Goal: Transaction & Acquisition: Purchase product/service

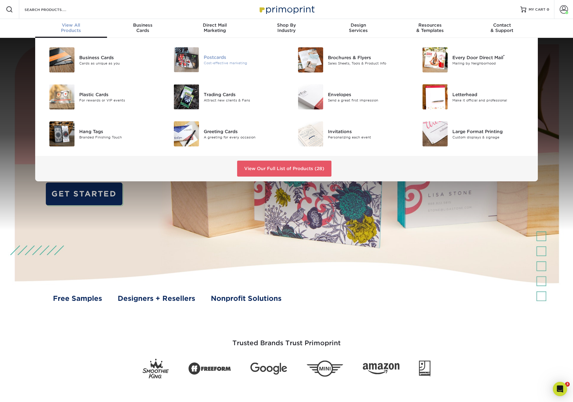
click at [209, 55] on div "Postcards" at bounding box center [243, 57] width 78 height 7
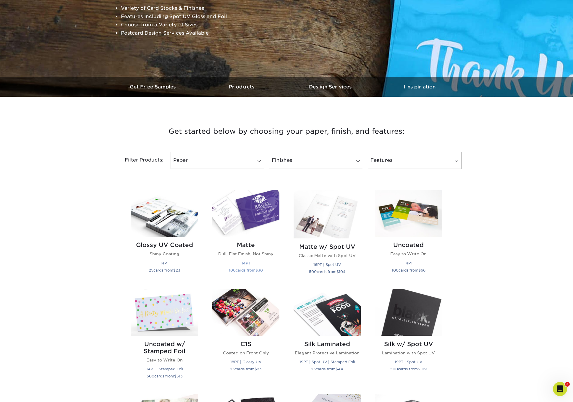
click at [261, 216] on img at bounding box center [245, 213] width 67 height 46
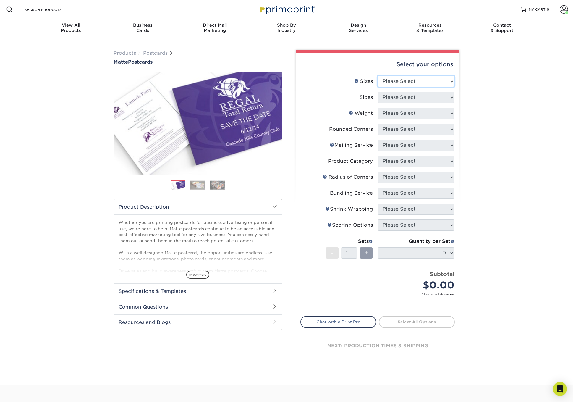
click at [419, 79] on select "Please Select 1.5" x 7" 2" x 4" 2" x 6" 2" x 7" 2" x 8" 2.12" x 5.5" 2.125" x 5…" at bounding box center [416, 81] width 77 height 11
select select "5.50x8.50"
click at [378, 76] on select "Please Select 1.5" x 7" 2" x 4" 2" x 6" 2" x 7" 2" x 8" 2.12" x 5.5" 2.125" x 5…" at bounding box center [416, 81] width 77 height 11
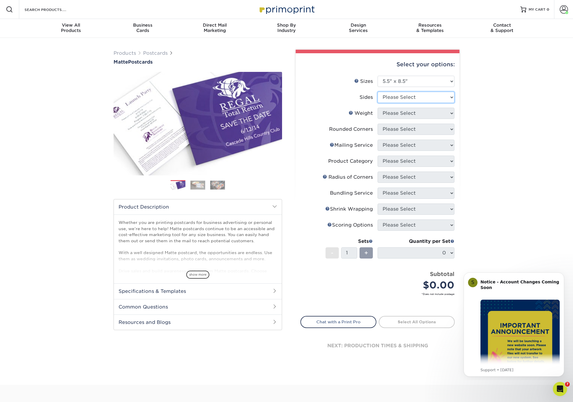
click at [417, 96] on select "Please Select Print Both Sides Print Front Only" at bounding box center [416, 97] width 77 height 11
select select "13abbda7-1d64-4f25-8bb2-c179b224825d"
click at [378, 92] on select "Please Select Print Both Sides Print Front Only" at bounding box center [416, 97] width 77 height 11
click at [415, 115] on select "Please Select 14PT 16PT" at bounding box center [416, 113] width 77 height 11
select select "16PT"
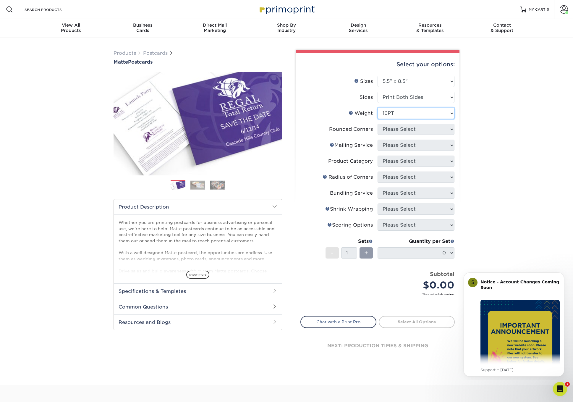
click at [378, 108] on select "Please Select 14PT 16PT" at bounding box center [416, 113] width 77 height 11
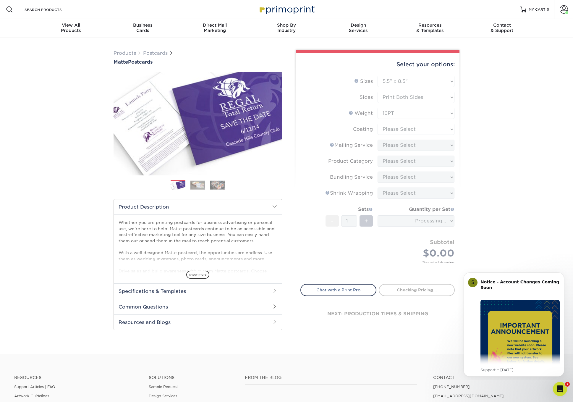
click at [406, 132] on form "Sizes Help Sizes Please Select 1.5" x 7" 2" x 4" 2" x 6" 2" x 7" 2" x 8" 2.12" …" at bounding box center [378, 176] width 154 height 201
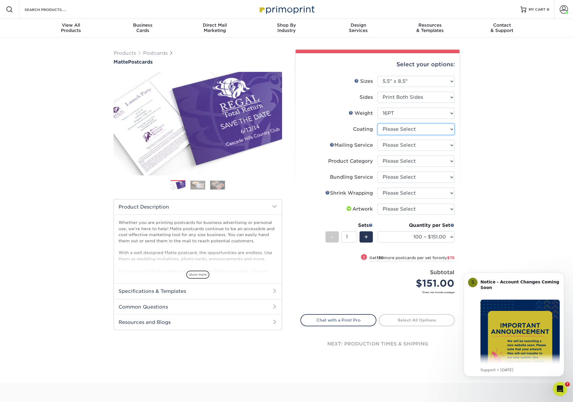
click at [404, 128] on select at bounding box center [416, 129] width 77 height 11
select select "121bb7b5-3b4d-429f-bd8d-bbf80e953313"
click at [378, 124] on select at bounding box center [416, 129] width 77 height 11
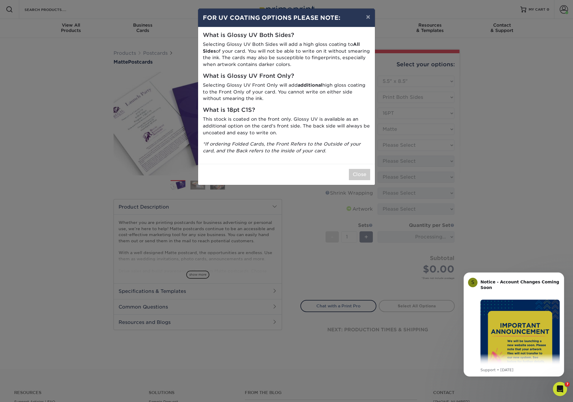
click at [399, 146] on div "× FOR UV COATING OPTIONS PLEASE NOTE: What is Glossy UV Both Sides? Selecting G…" at bounding box center [286, 201] width 573 height 402
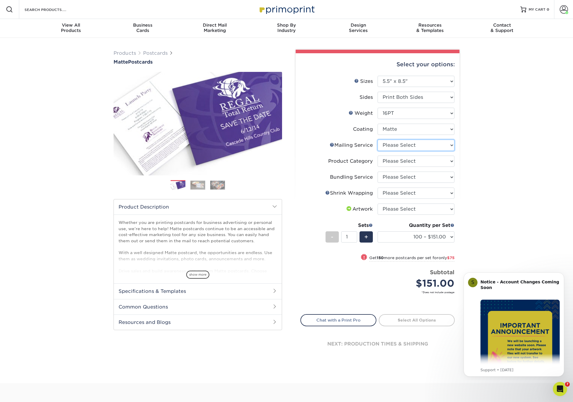
click at [404, 145] on select "Please Select No Direct Mailing Service No, I will mail/stamp/imprint Direct Ma…" at bounding box center [416, 145] width 77 height 11
select select "3e5e9bdd-d78a-4c28-a41d-fe1407925ca6"
click at [378, 140] on select "Please Select No Direct Mailing Service No, I will mail/stamp/imprint Direct Ma…" at bounding box center [416, 145] width 77 height 11
click at [405, 162] on select "Please Select Postcards" at bounding box center [416, 161] width 77 height 11
select select "9b7272e0-d6c8-4c3c-8e97-d3a1bcdab858"
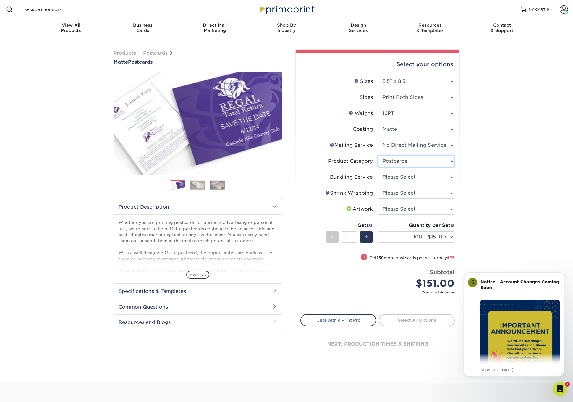
click at [378, 156] on select "Please Select Postcards" at bounding box center [416, 161] width 77 height 11
click at [401, 176] on select "Please Select No Bundling Services Yes, Bundles of 50 (+2 Days) Yes, Bundles of…" at bounding box center [416, 177] width 77 height 11
select select "58689abb-25c0-461c-a4c3-a80b627d6649"
click at [378, 172] on select "Please Select No Bundling Services Yes, Bundles of 50 (+2 Days) Yes, Bundles of…" at bounding box center [416, 177] width 77 height 11
click at [397, 192] on select "Please Select No Shrink Wrapping Shrink Wrap 100 Per Package Shrink Wrap 50 Per…" at bounding box center [416, 193] width 77 height 11
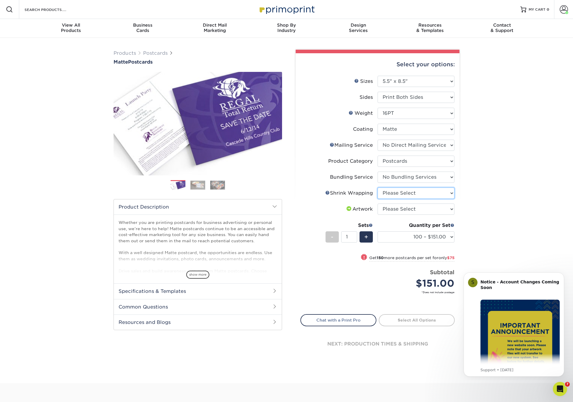
select select "c8749376-e7da-41d0-b3dc-647faf84d907"
click at [378, 188] on select "Please Select No Shrink Wrapping Shrink Wrap 100 Per Package Shrink Wrap 50 Per…" at bounding box center [416, 193] width 77 height 11
click at [397, 211] on select "Please Select I will upload files I need a design - $150" at bounding box center [416, 209] width 77 height 11
select select "upload"
click at [378, 204] on select "Please Select I will upload files I need a design - $150" at bounding box center [416, 209] width 77 height 11
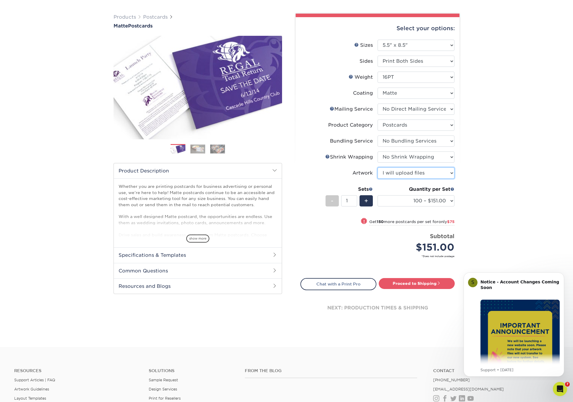
scroll to position [37, 0]
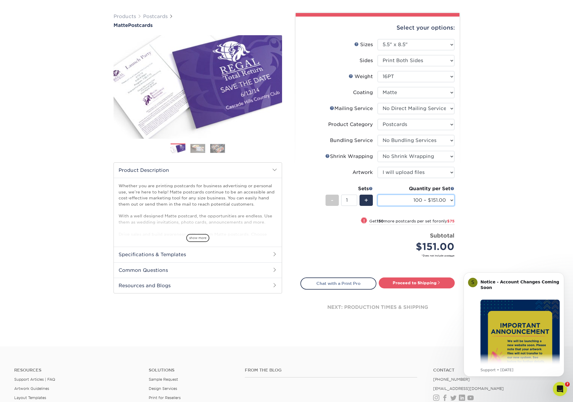
click at [440, 200] on select "100 – $151.00 250 – $226.00 500 – $250.00 1000 – $289.00 2500 – $464.00 5000 – …" at bounding box center [416, 200] width 77 height 11
select select "1000 – $289.00"
click at [378, 195] on select "100 – $151.00 250 – $226.00 500 – $250.00 1000 – $289.00 2500 – $464.00 5000 – …" at bounding box center [416, 200] width 77 height 11
click at [430, 281] on link "Proceed to Shipping" at bounding box center [417, 283] width 76 height 11
type input "Set 1"
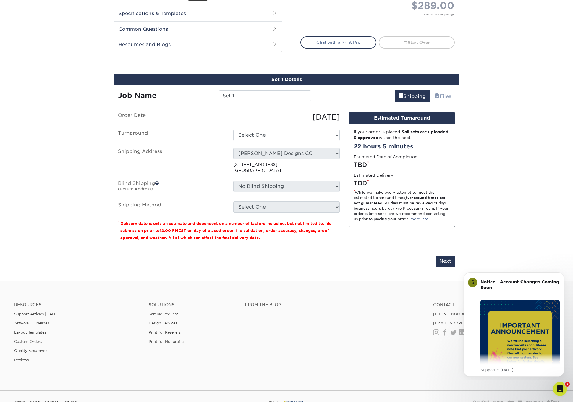
scroll to position [330, 0]
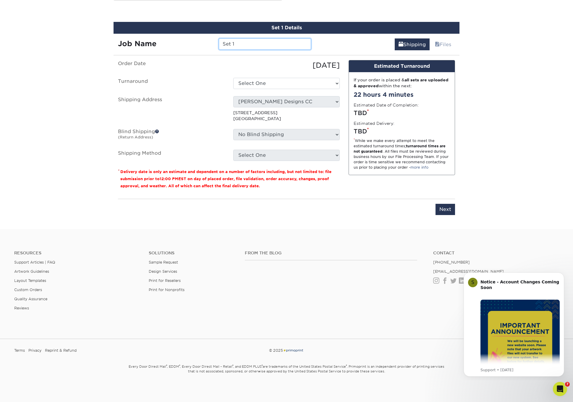
click at [285, 45] on input "Set 1" at bounding box center [265, 43] width 92 height 11
click at [443, 43] on link "Files" at bounding box center [443, 44] width 24 height 12
click at [292, 85] on select "Select One 2-4 Business Days 2 Day Next Business Day" at bounding box center [286, 83] width 107 height 11
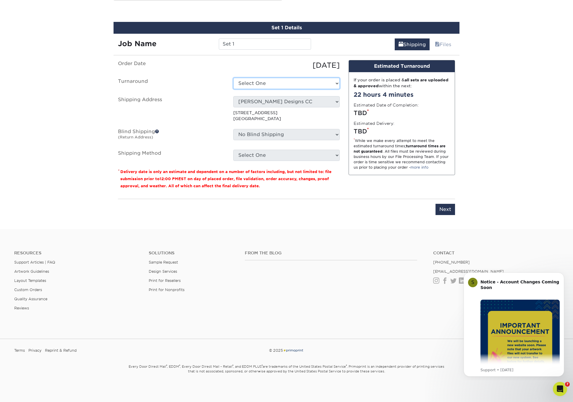
select select "1b9a665f-d435-4840-be25-0cd4cb7f5b4f"
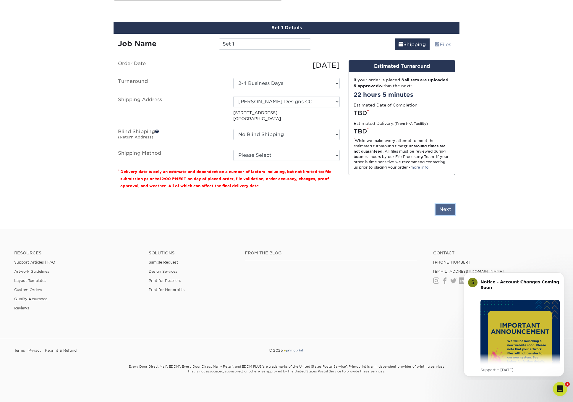
click at [451, 210] on input "Next" at bounding box center [446, 209] width 20 height 11
type input "Next"
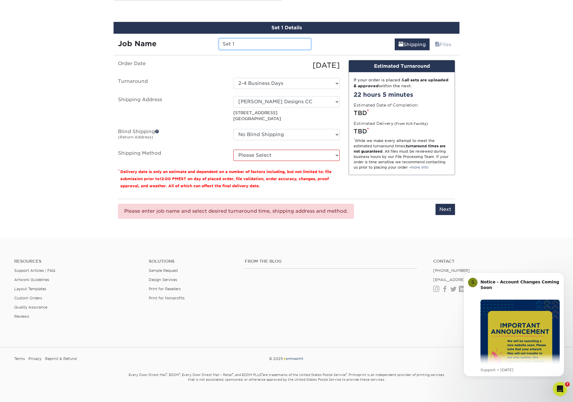
click at [254, 42] on input "Set 1" at bounding box center [265, 43] width 92 height 11
type input "Set 1cine"
click at [286, 151] on select "Please Select UPS Ground (+$18.69) UPS 3 Day Select (+$32.54) UPS 2nd Day Air (…" at bounding box center [286, 155] width 107 height 11
select select "03"
click at [233, 150] on select "Please Select UPS Ground (+$18.69) UPS 3 Day Select (+$32.54) UPS 2nd Day Air (…" at bounding box center [286, 155] width 107 height 11
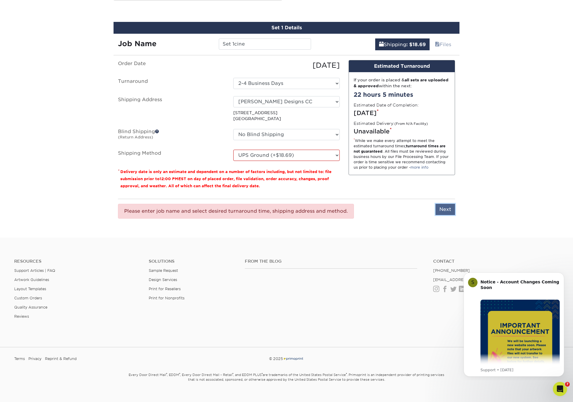
click at [443, 207] on input "Next" at bounding box center [446, 209] width 20 height 11
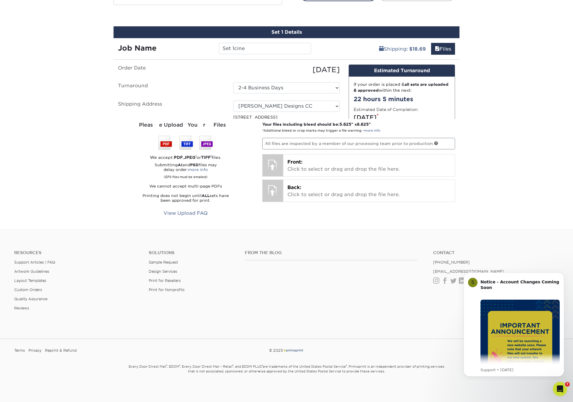
scroll to position [319, 0]
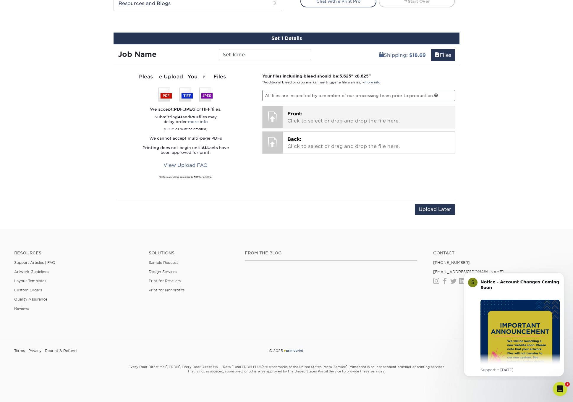
click at [275, 118] on div at bounding box center [273, 116] width 21 height 21
click at [369, 114] on p "Front: Click to select or drag and drop the file here." at bounding box center [370, 117] width 164 height 14
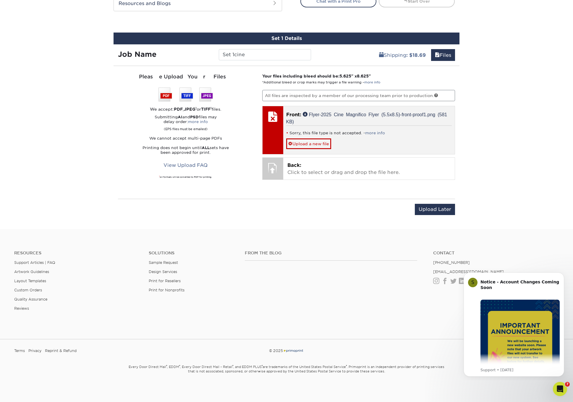
click at [372, 143] on div "Sorry, this file type is not accepted. - more info Upload a new file" at bounding box center [369, 136] width 166 height 23
click at [319, 142] on link "Upload a new file" at bounding box center [308, 143] width 45 height 10
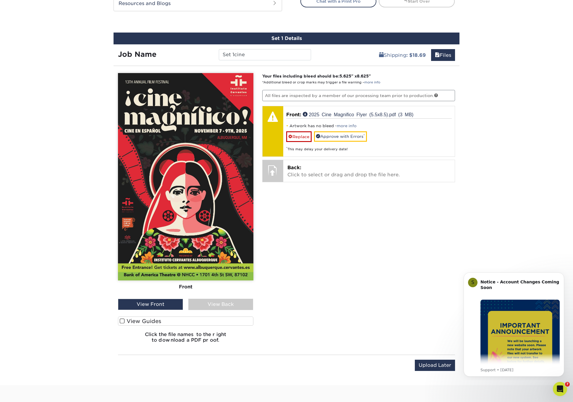
click at [163, 320] on label "View Guides" at bounding box center [186, 321] width 136 height 9
click at [0, 0] on input "View Guides" at bounding box center [0, 0] width 0 height 0
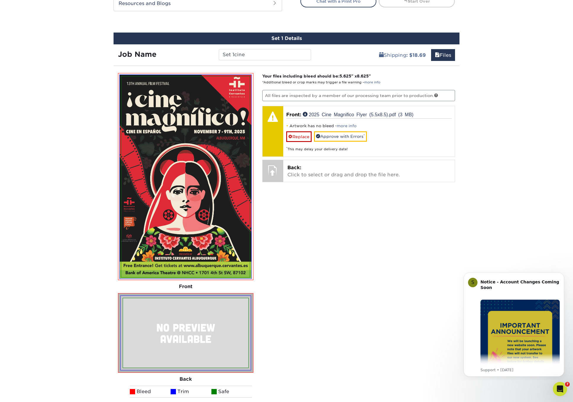
click at [163, 320] on img at bounding box center [185, 333] width 125 height 70
click at [275, 284] on div "Your files including bleed should be: 5.625 " x 8.625 " *Additional bleed or cr…" at bounding box center [359, 256] width 202 height 366
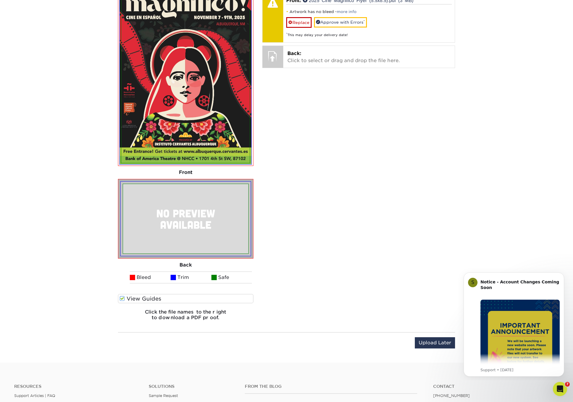
scroll to position [434, 0]
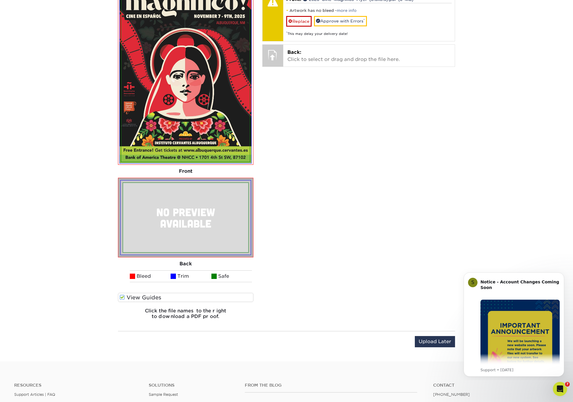
click at [149, 296] on label "View Guides" at bounding box center [186, 297] width 136 height 9
click at [0, 0] on input "View Guides" at bounding box center [0, 0] width 0 height 0
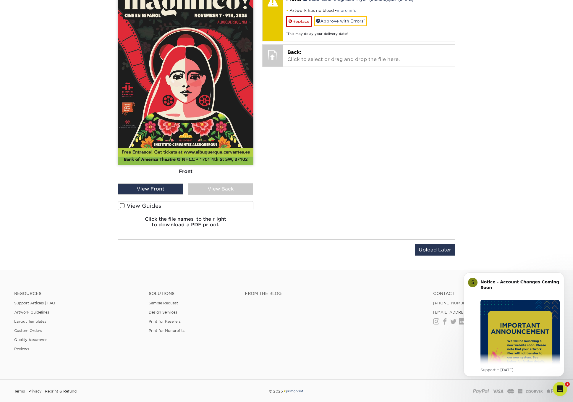
scroll to position [343, 0]
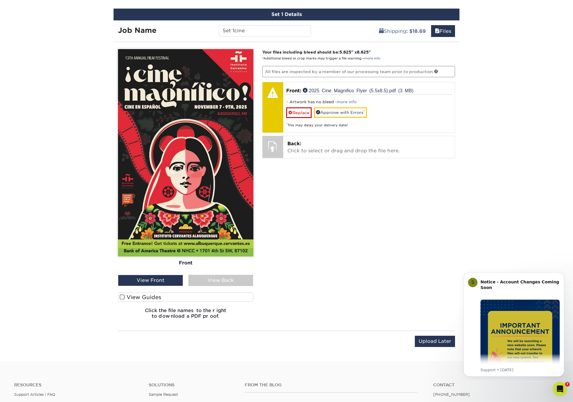
click at [325, 246] on div "Your files including bleed should be: 5.625 " x 8.625 " *Additional bleed or cr…" at bounding box center [359, 186] width 202 height 275
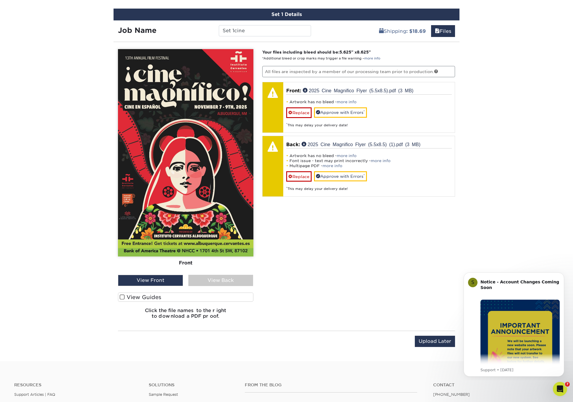
click at [212, 282] on div "View Back" at bounding box center [220, 280] width 65 height 11
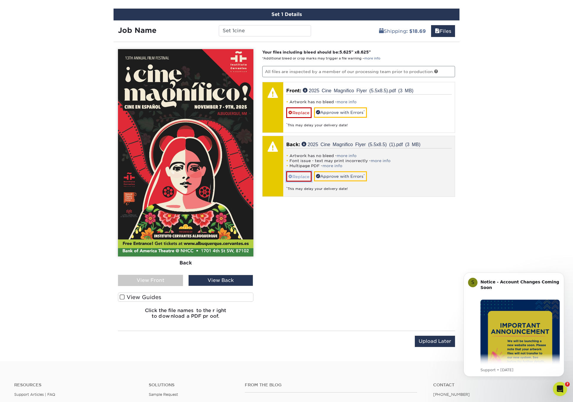
click at [301, 177] on link "Replace" at bounding box center [298, 176] width 25 height 10
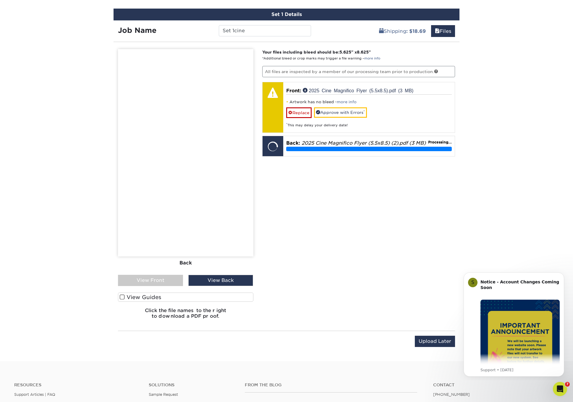
click at [153, 278] on div "View Front" at bounding box center [150, 280] width 65 height 11
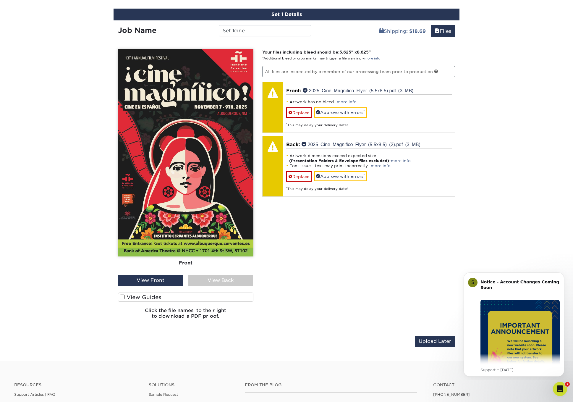
click at [209, 278] on div "View Back" at bounding box center [220, 280] width 65 height 11
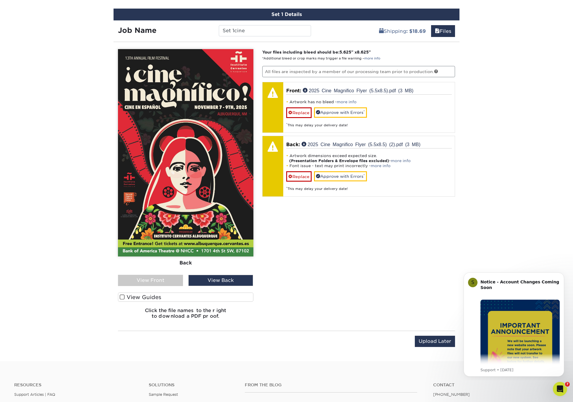
click at [173, 280] on div "View Front" at bounding box center [150, 280] width 65 height 11
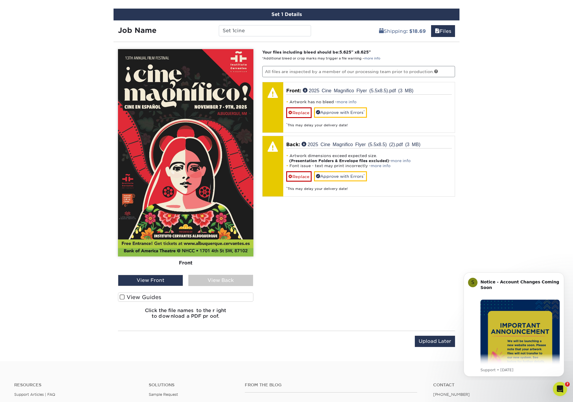
click at [201, 280] on div "View Back" at bounding box center [220, 280] width 65 height 11
